Goal: Transaction & Acquisition: Purchase product/service

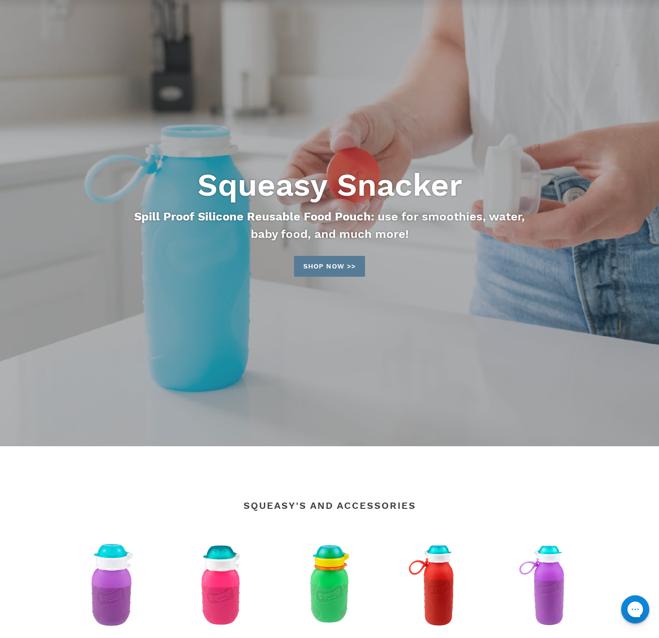
scroll to position [340, 0]
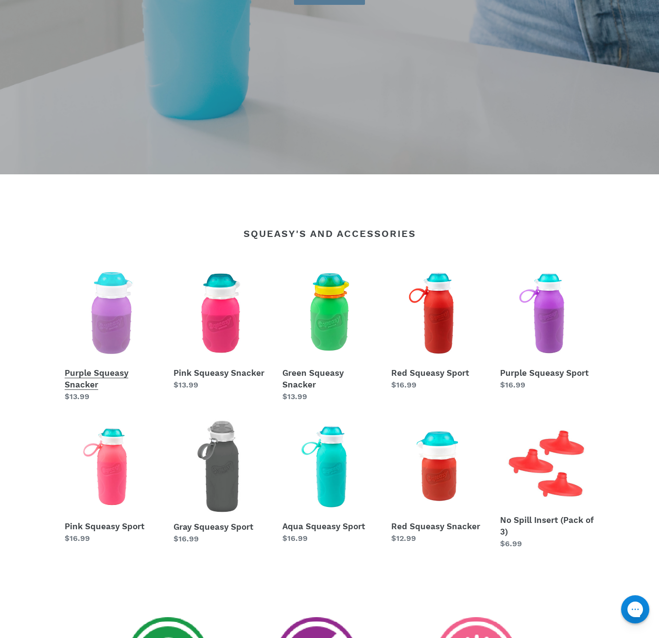
click at [78, 378] on link "Purple Squeasy Snacker" at bounding box center [112, 334] width 94 height 136
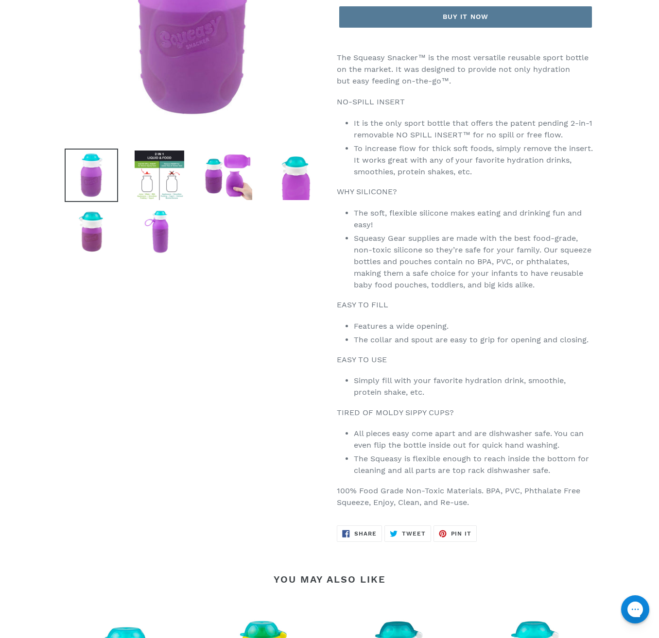
scroll to position [486, 0]
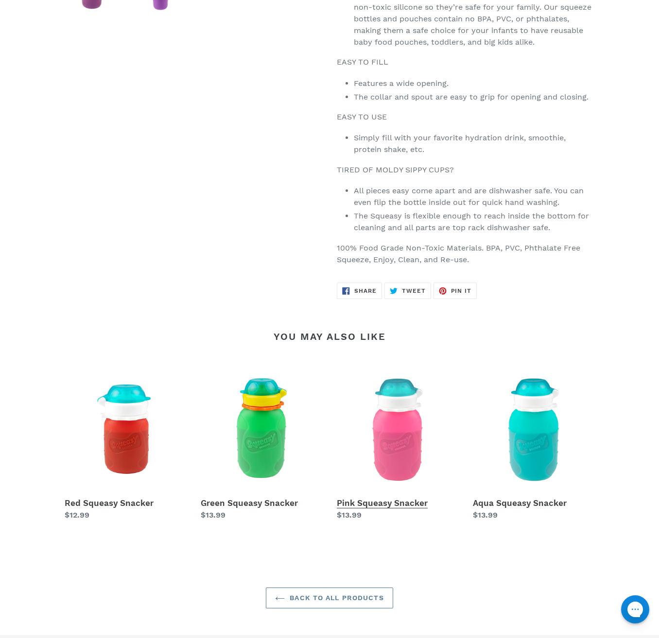
click at [369, 504] on link "Pink Squeasy Snacker" at bounding box center [397, 445] width 121 height 152
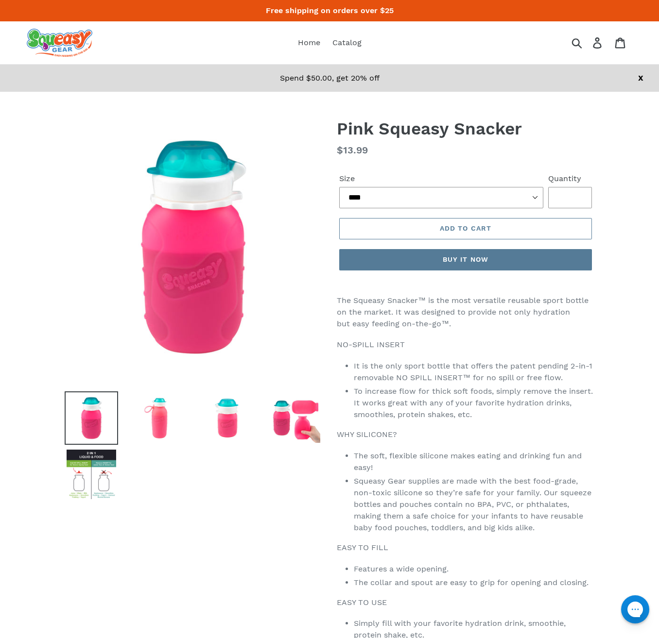
click at [476, 460] on li "The soft, flexible silicone makes eating and drinking fun and easy!" at bounding box center [474, 461] width 240 height 23
click at [98, 465] on img at bounding box center [91, 474] width 53 height 53
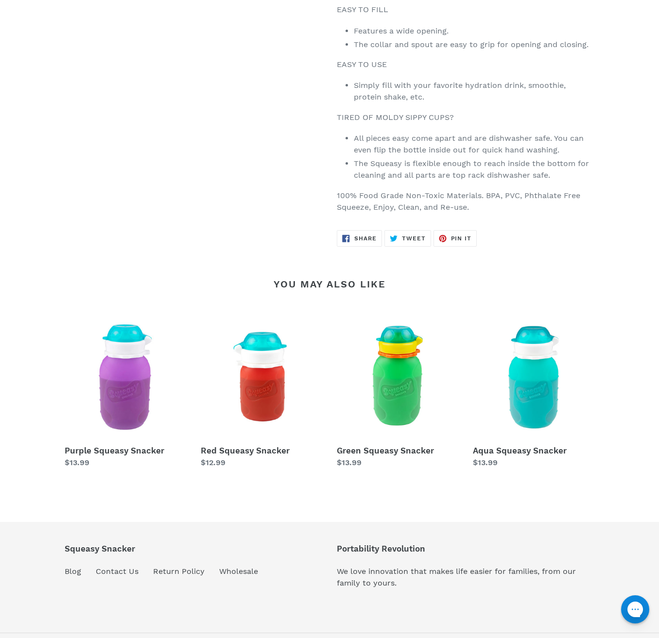
scroll to position [571, 0]
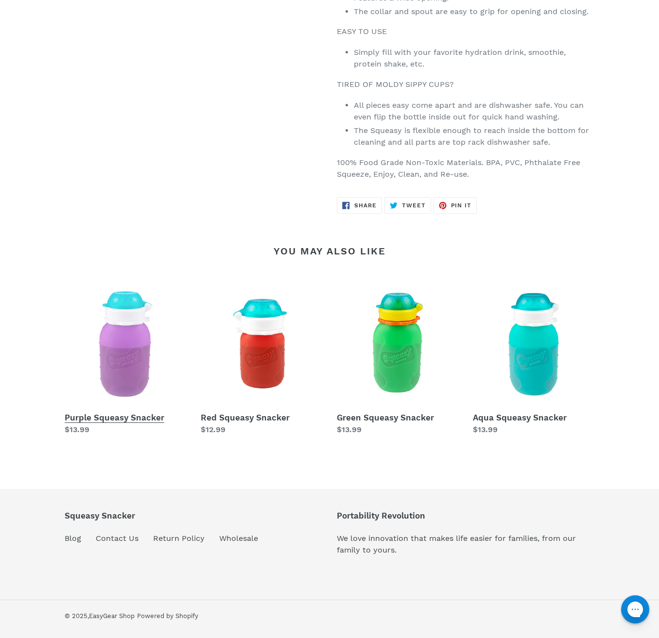
click at [132, 418] on link "Purple Squeasy Snacker" at bounding box center [125, 360] width 121 height 152
